Goal: Transaction & Acquisition: Purchase product/service

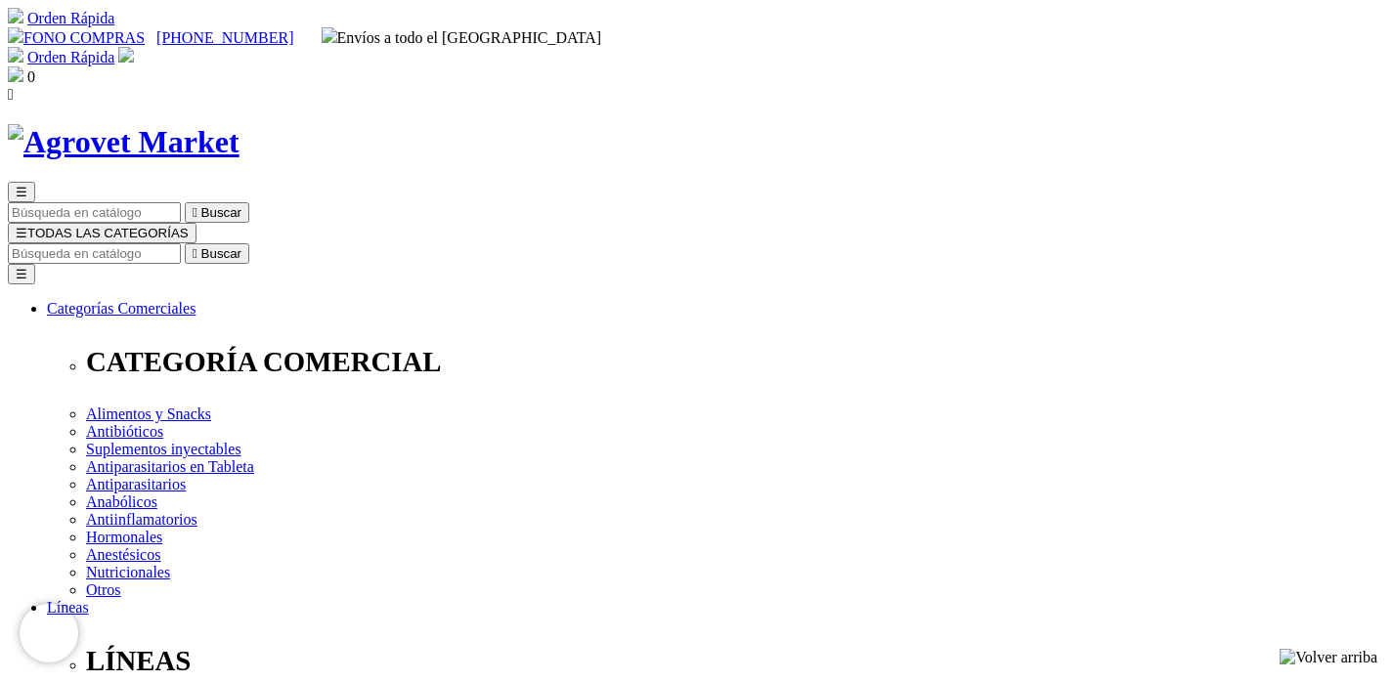
click at [181, 243] on input "Buscar" at bounding box center [94, 253] width 173 height 21
type input "floraviva"
click at [185, 243] on button " Buscar" at bounding box center [217, 253] width 64 height 21
